Goal: Transaction & Acquisition: Download file/media

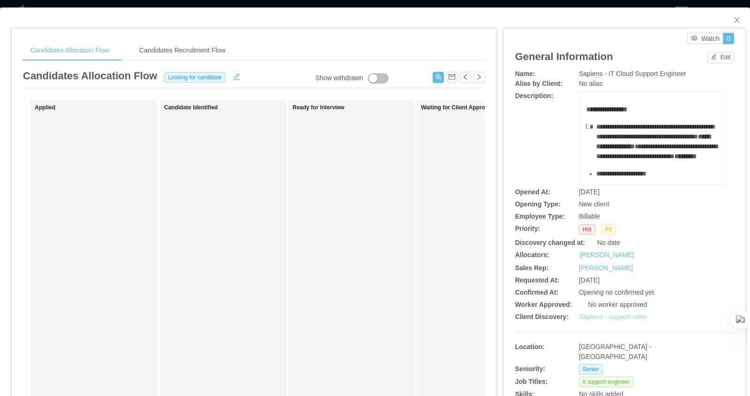
click at [612, 315] on link "Sapiens - support roles" at bounding box center [614, 317] width 68 height 8
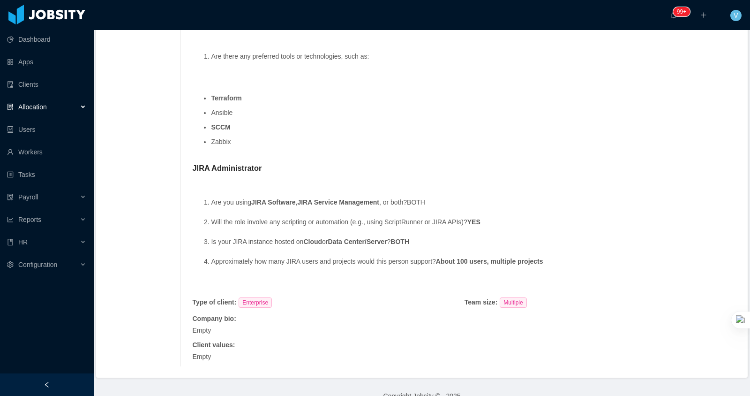
scroll to position [645, 0]
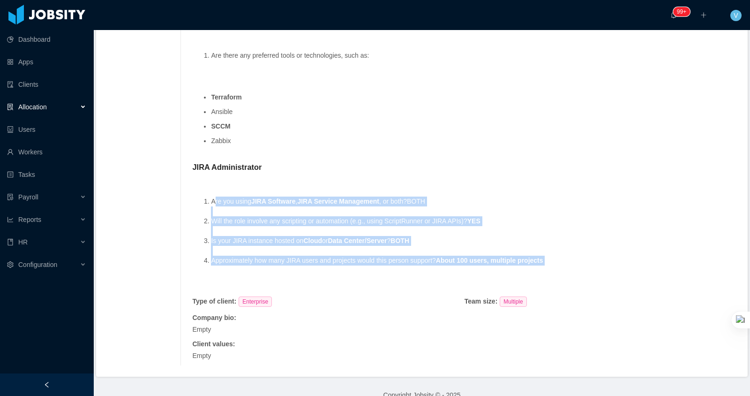
drag, startPoint x: 215, startPoint y: 192, endPoint x: 451, endPoint y: 259, distance: 245.7
click at [451, 259] on ol "Are you using JIRA Software , JIRA Service Management , or both? BOTH Will the …" at bounding box center [464, 231] width 544 height 89
click at [447, 261] on ol "Are you using JIRA Software , JIRA Service Management , or both? BOTH Will the …" at bounding box center [464, 231] width 544 height 89
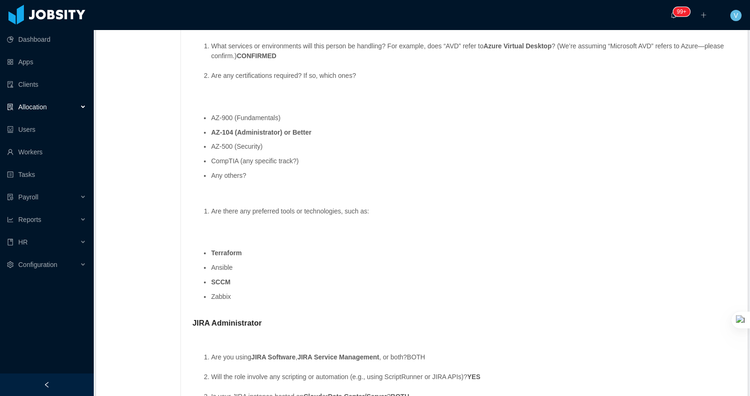
scroll to position [353, 0]
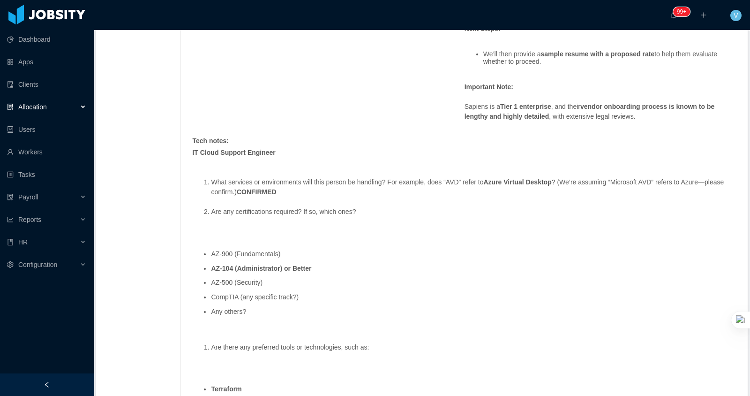
click at [289, 208] on ol "What services or environments will this person be handling? For example, does “…" at bounding box center [464, 196] width 544 height 59
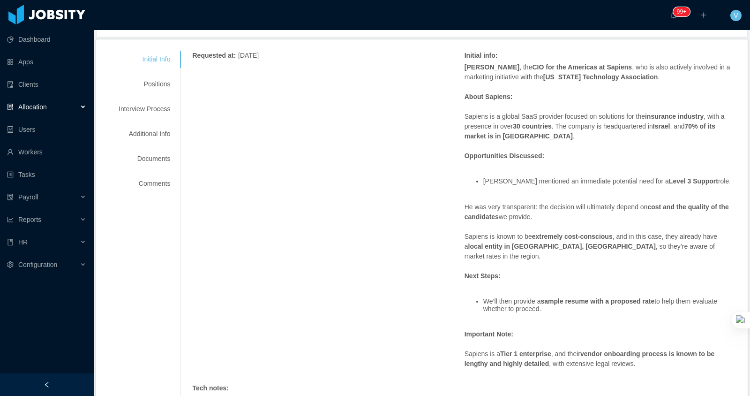
scroll to position [0, 0]
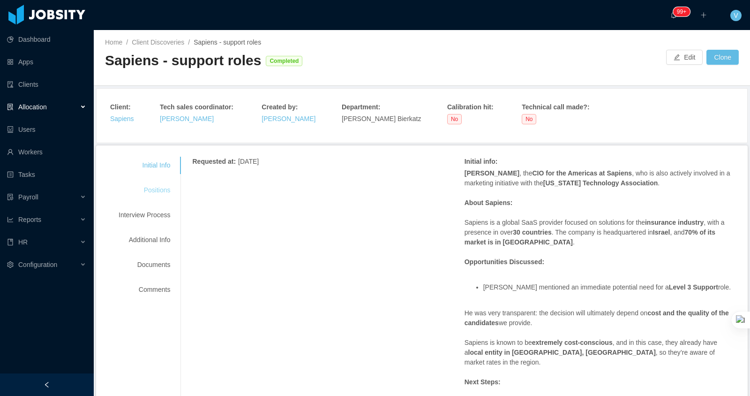
click at [156, 189] on div "Positions" at bounding box center [144, 189] width 74 height 17
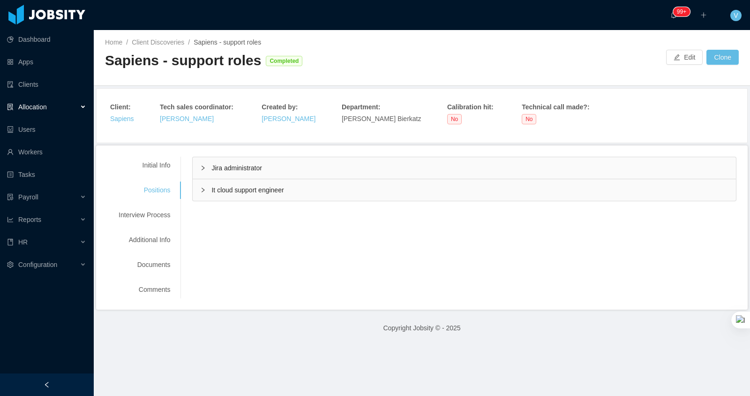
drag, startPoint x: 245, startPoint y: 165, endPoint x: 250, endPoint y: 167, distance: 5.5
click at [245, 165] on span "Jira administrator" at bounding box center [237, 168] width 50 height 8
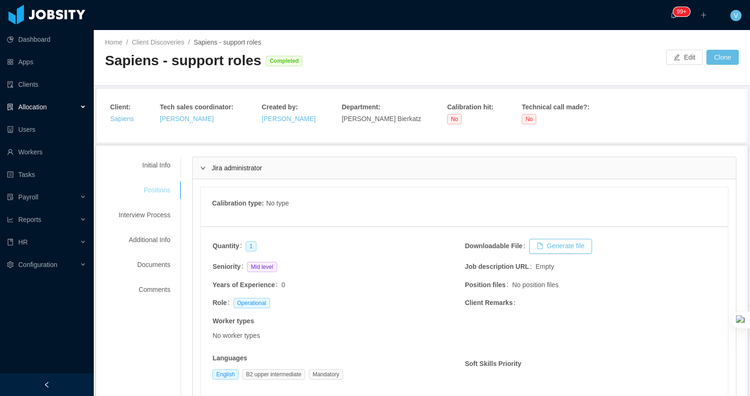
click at [159, 182] on div "Positions" at bounding box center [144, 189] width 74 height 17
click at [219, 166] on span "Jira administrator" at bounding box center [237, 168] width 50 height 8
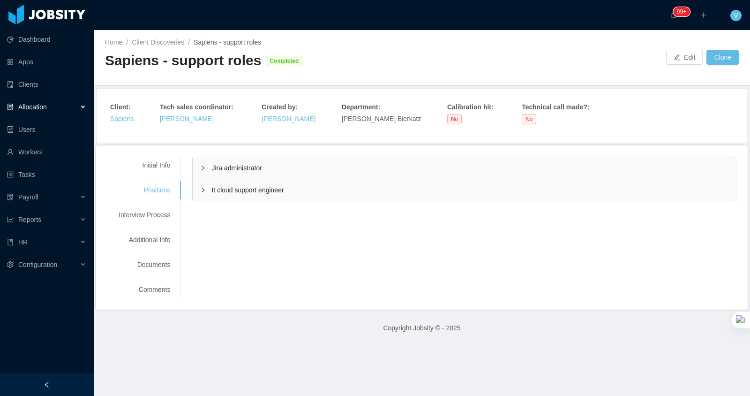
drag, startPoint x: 254, startPoint y: 167, endPoint x: 269, endPoint y: 193, distance: 30.1
click at [254, 167] on span "Jira administrator" at bounding box center [237, 168] width 50 height 8
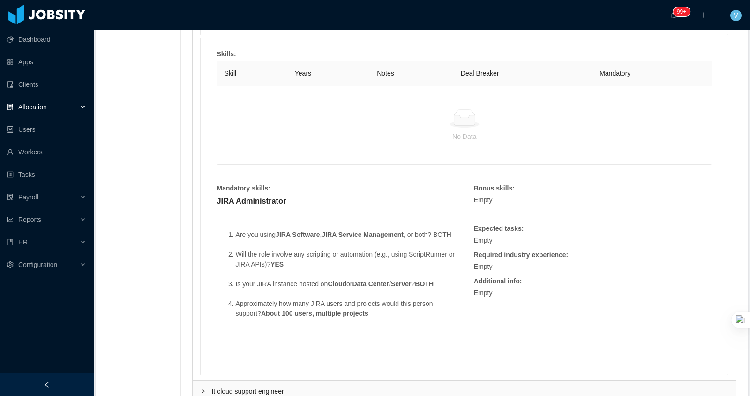
scroll to position [536, 0]
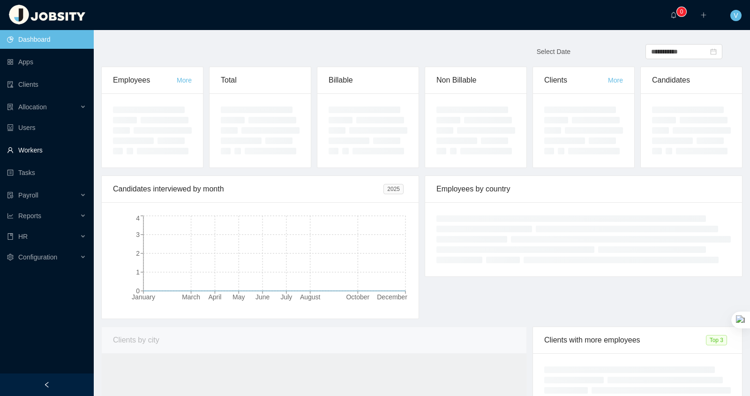
click at [46, 144] on link "Workers" at bounding box center [46, 150] width 79 height 19
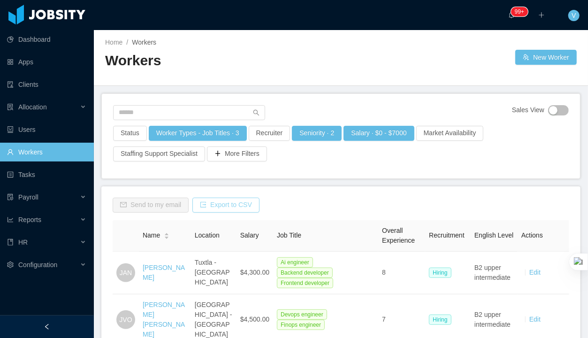
click at [224, 204] on button "Export to CSV" at bounding box center [225, 204] width 67 height 15
click at [261, 179] on button "Export" at bounding box center [259, 177] width 26 height 11
